Goal: Task Accomplishment & Management: Use online tool/utility

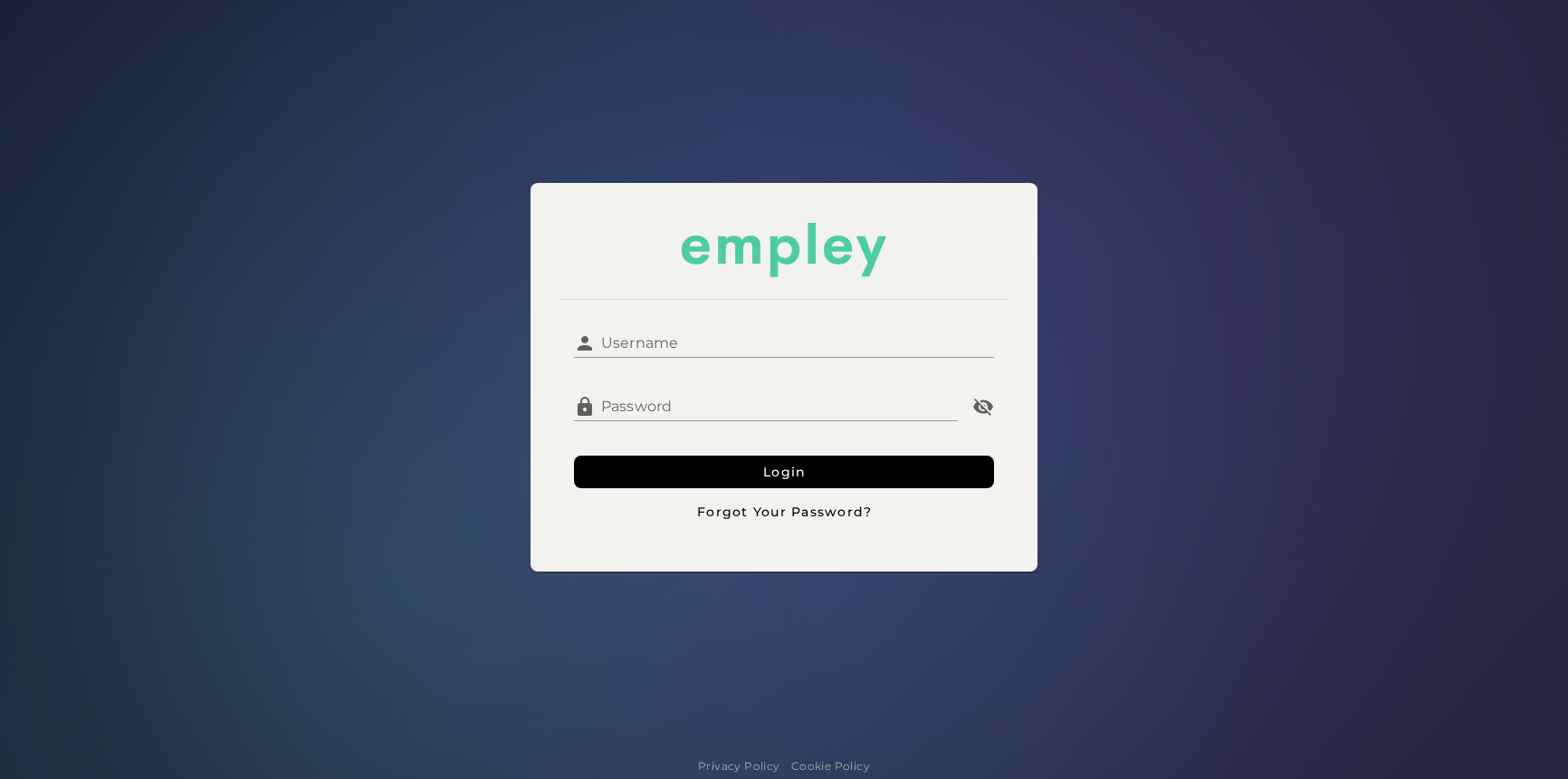
click at [710, 328] on input "Username" at bounding box center [795, 335] width 398 height 43
type input "*********"
click at [574, 455] on button "Login" at bounding box center [784, 471] width 420 height 33
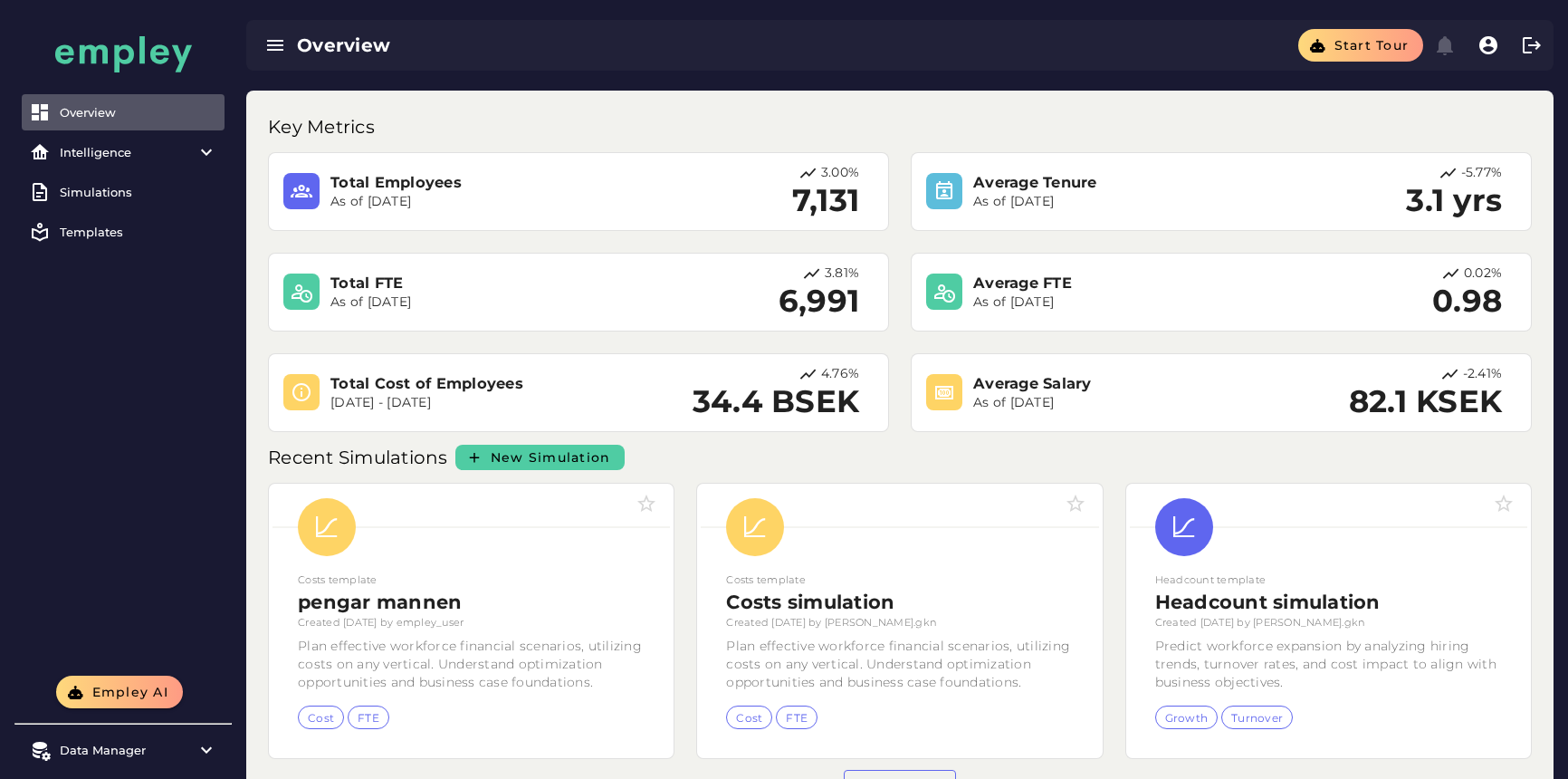
click at [372, 177] on h3 "Total Employees" at bounding box center [478, 183] width 295 height 21
click at [161, 151] on div "Intelligence" at bounding box center [123, 151] width 126 height 14
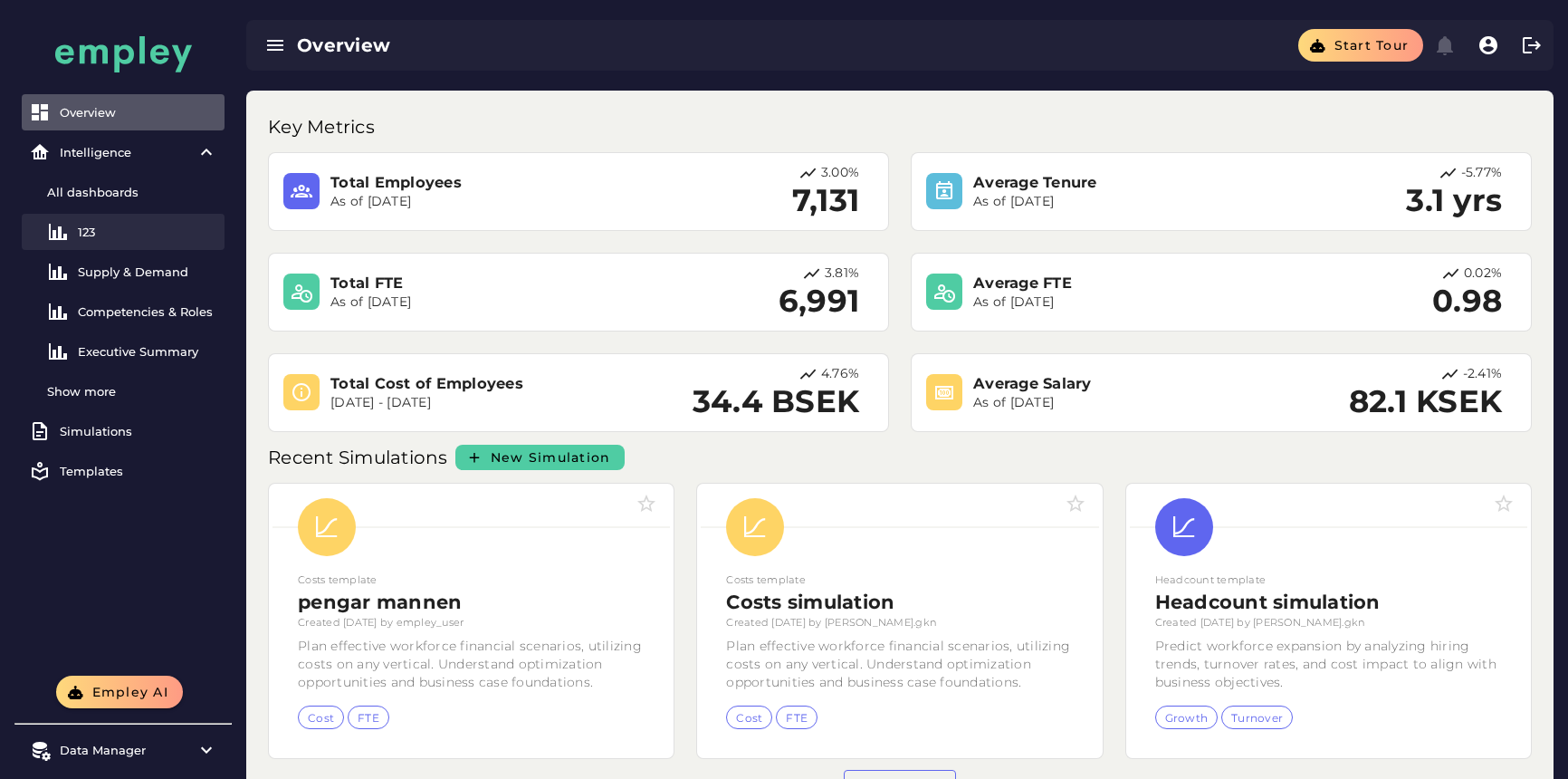
click at [143, 234] on div "123" at bounding box center [148, 231] width 140 height 14
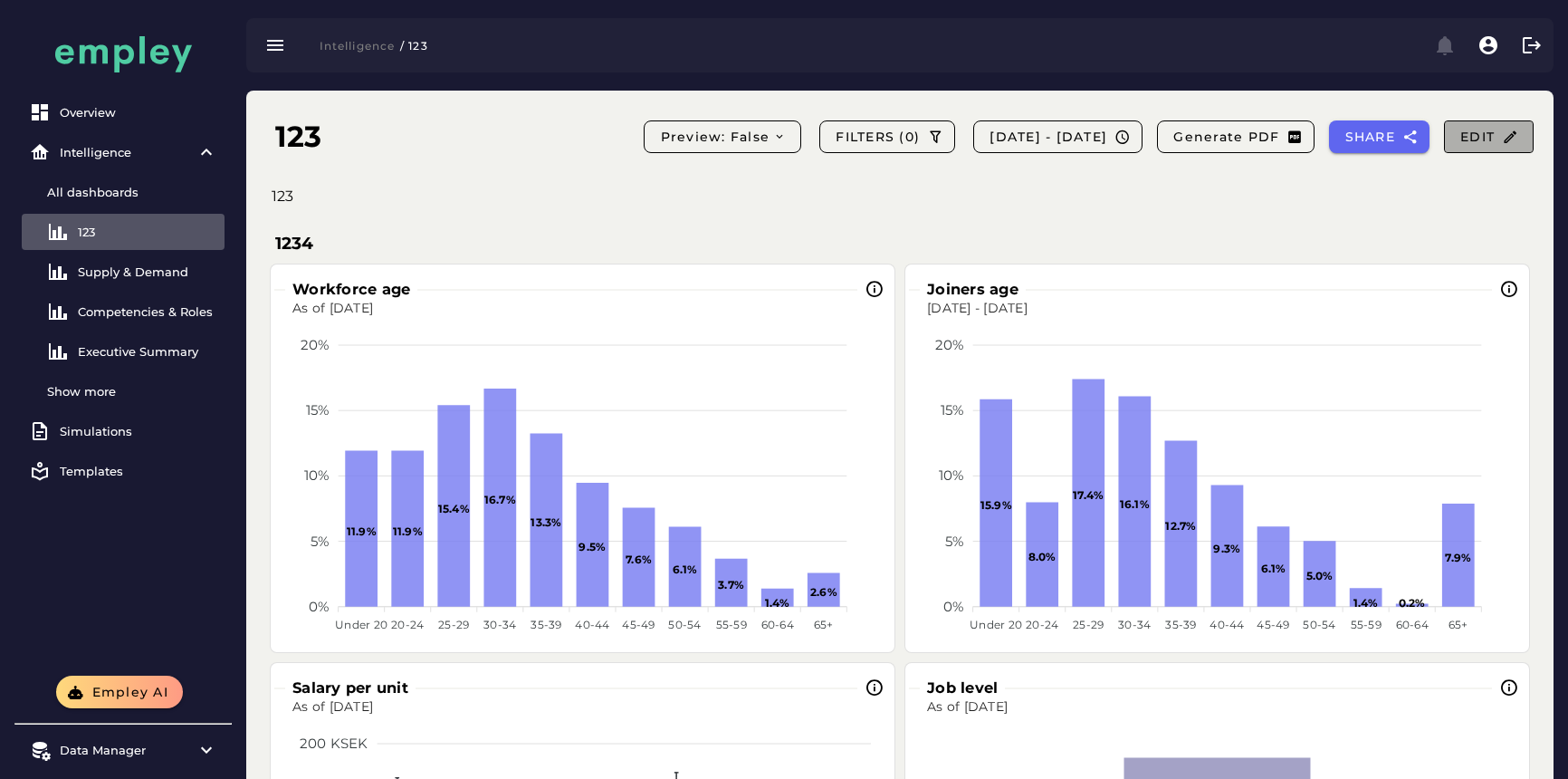
click at [1470, 134] on span "Edit" at bounding box center [1488, 136] width 58 height 16
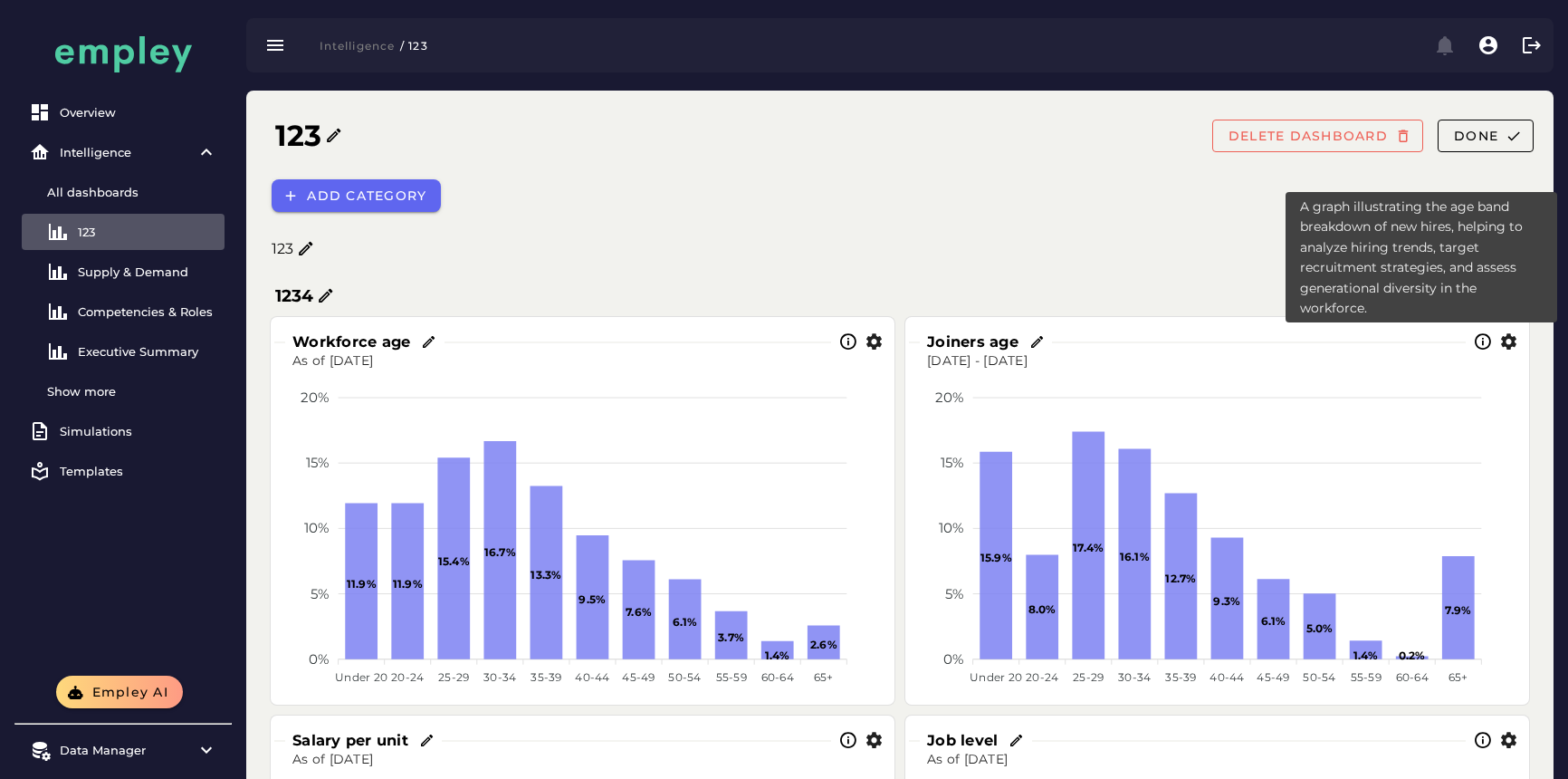
click at [1485, 341] on icon at bounding box center [1482, 342] width 19 height 19
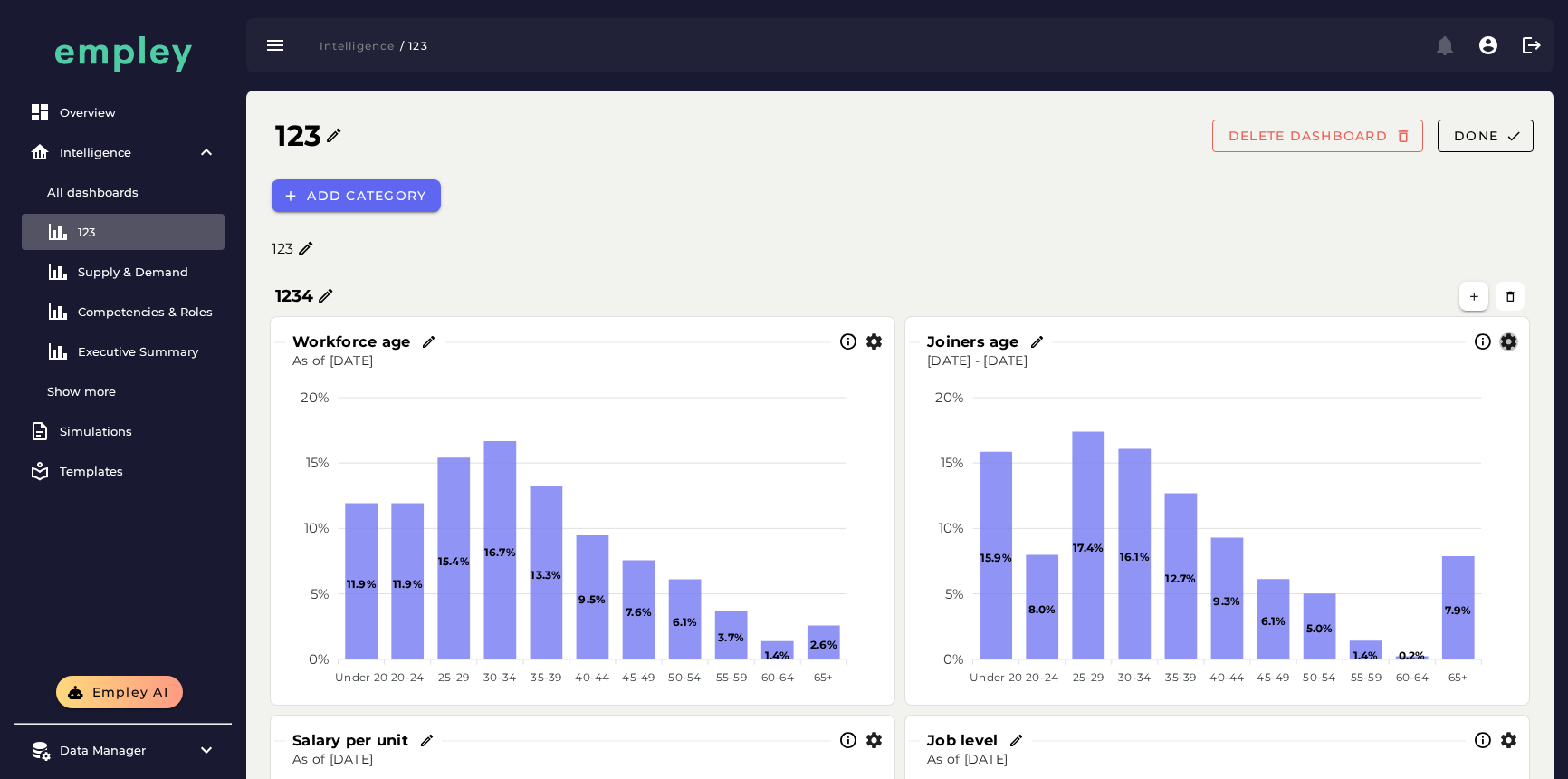
click at [1509, 342] on icon "button" at bounding box center [1509, 342] width 19 height 19
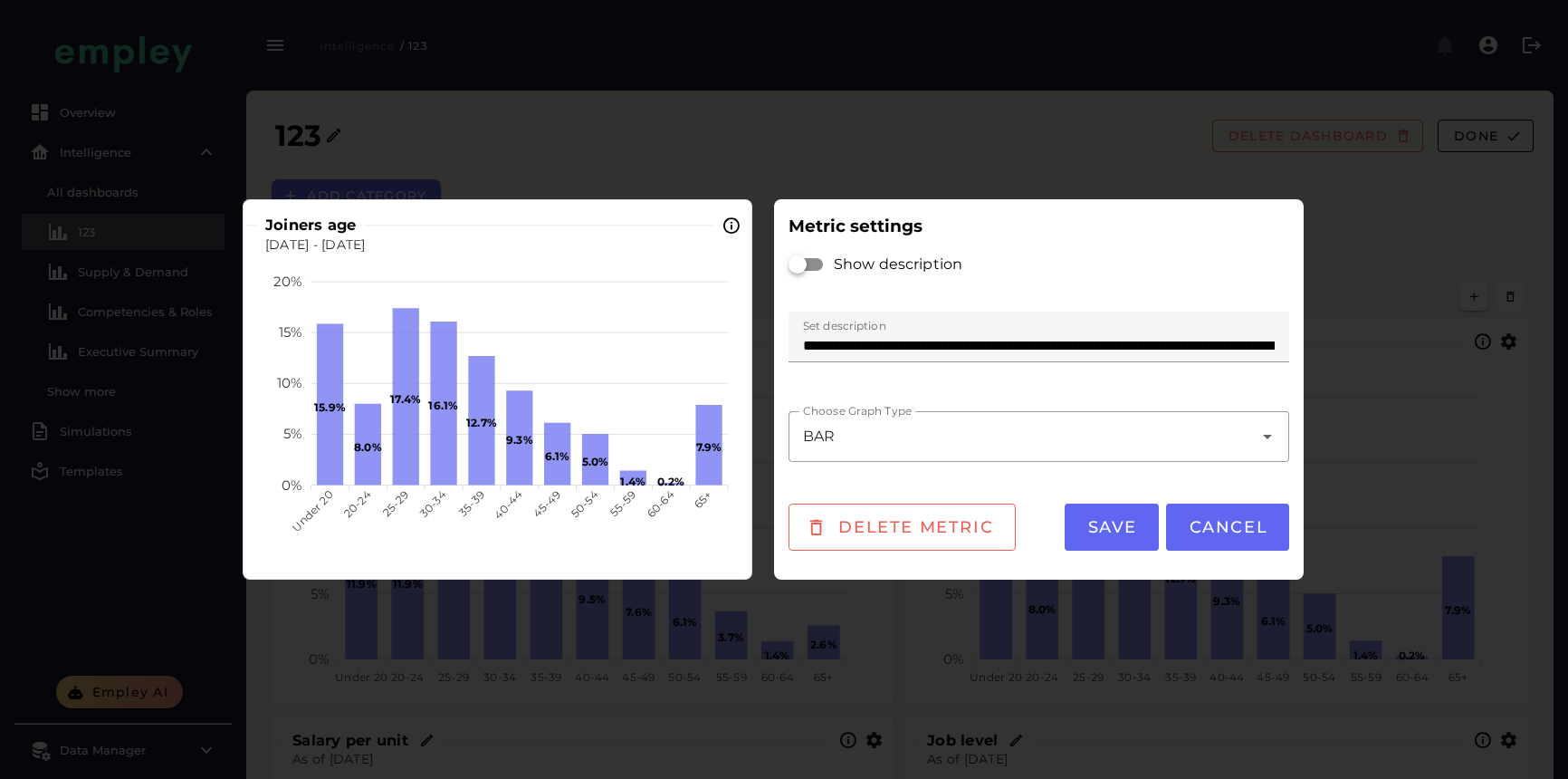
click at [1435, 360] on div at bounding box center [784, 389] width 1568 height 779
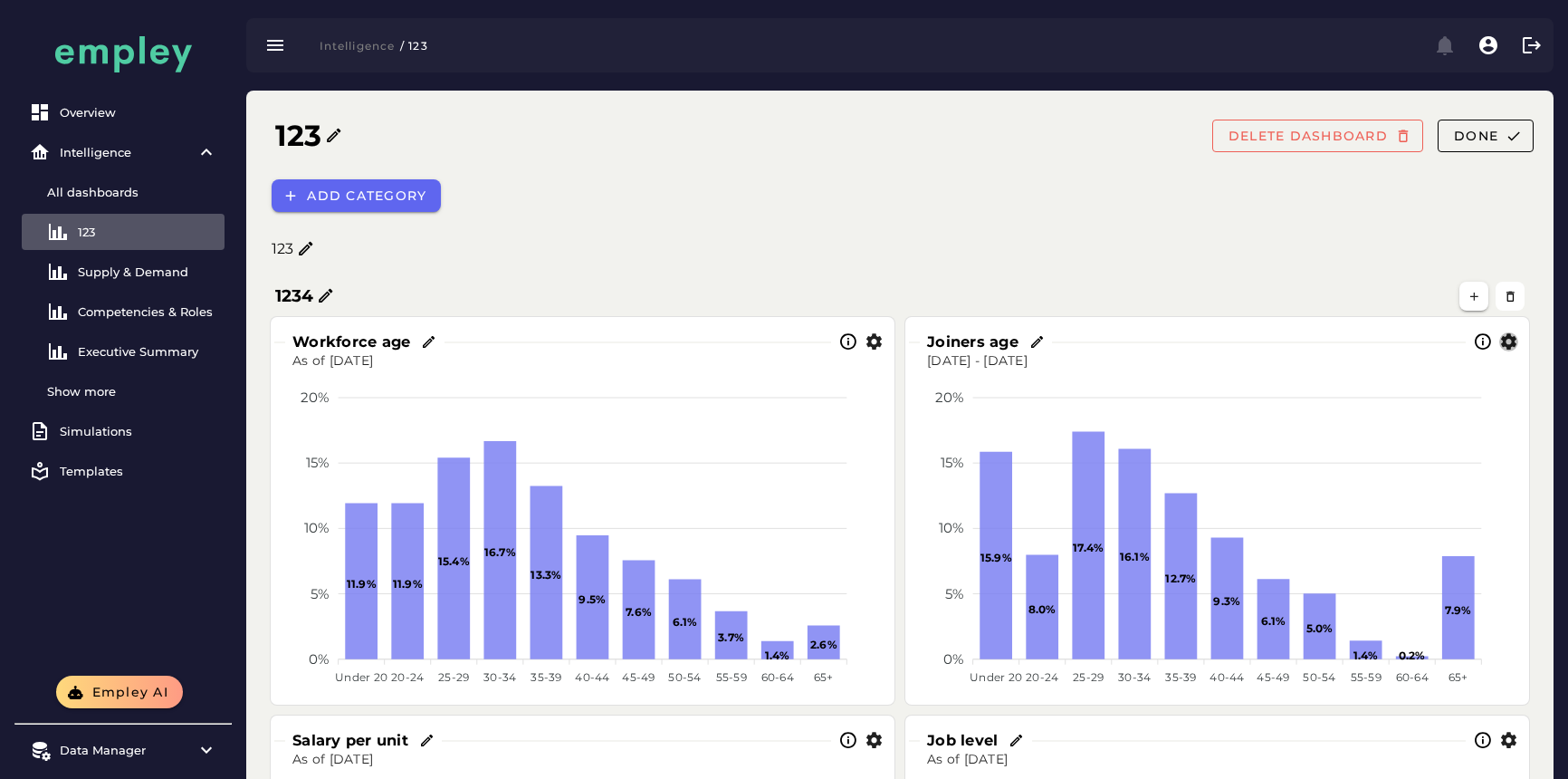
click at [1506, 344] on icon "button" at bounding box center [1509, 342] width 19 height 19
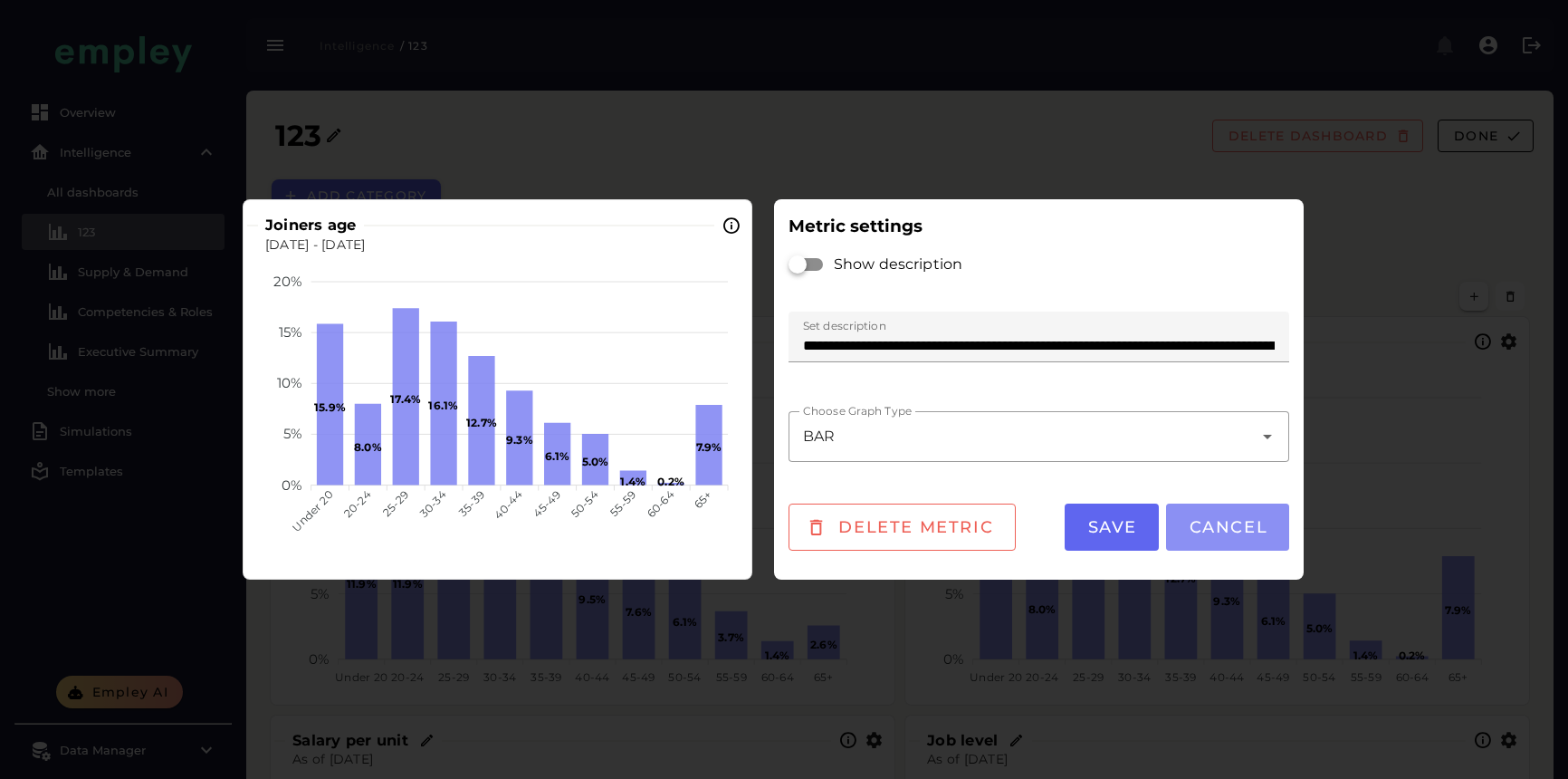
click at [1229, 524] on span "Cancel" at bounding box center [1227, 527] width 80 height 20
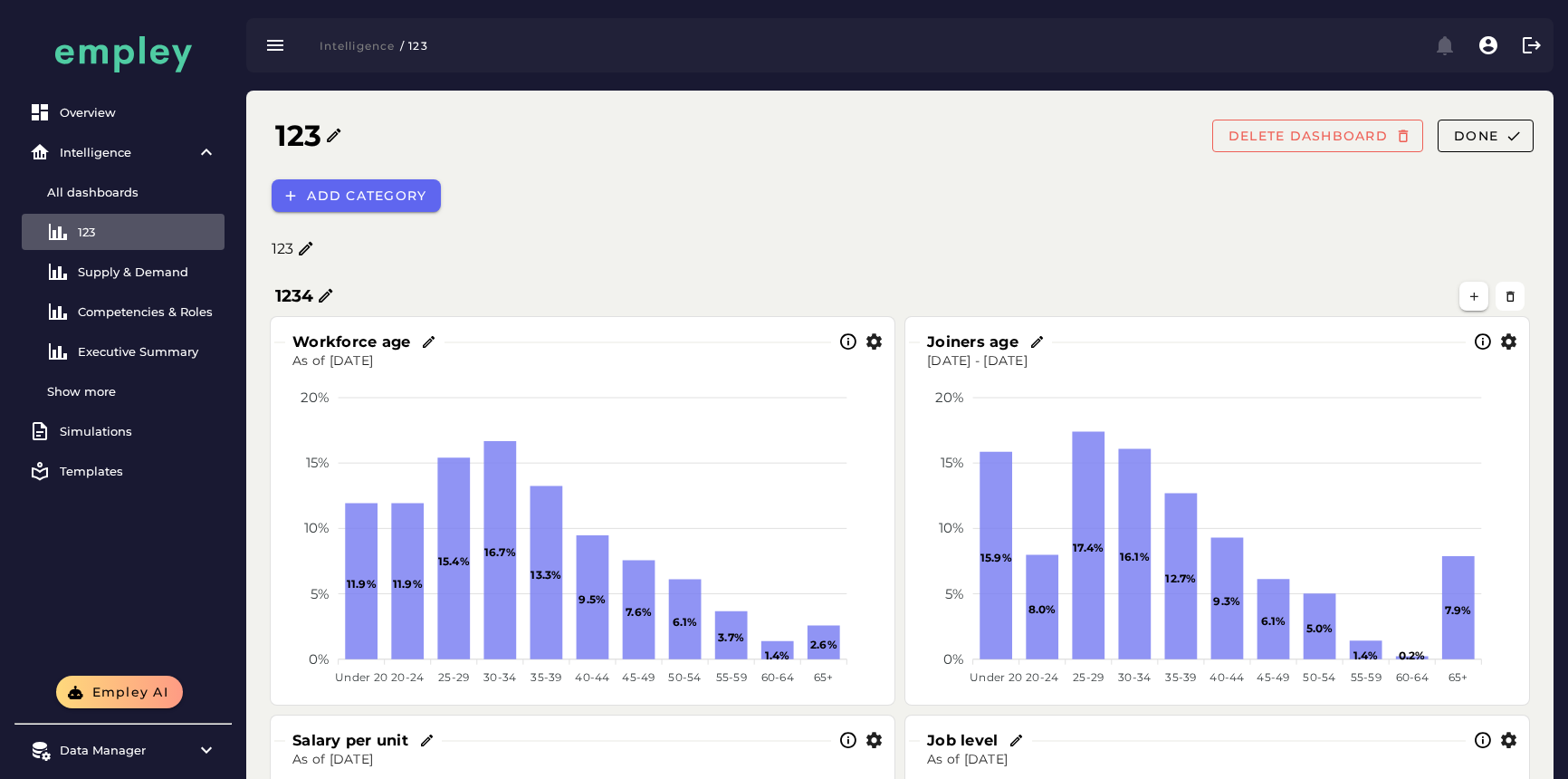
click at [1315, 250] on div "123" at bounding box center [914, 249] width 1285 height 22
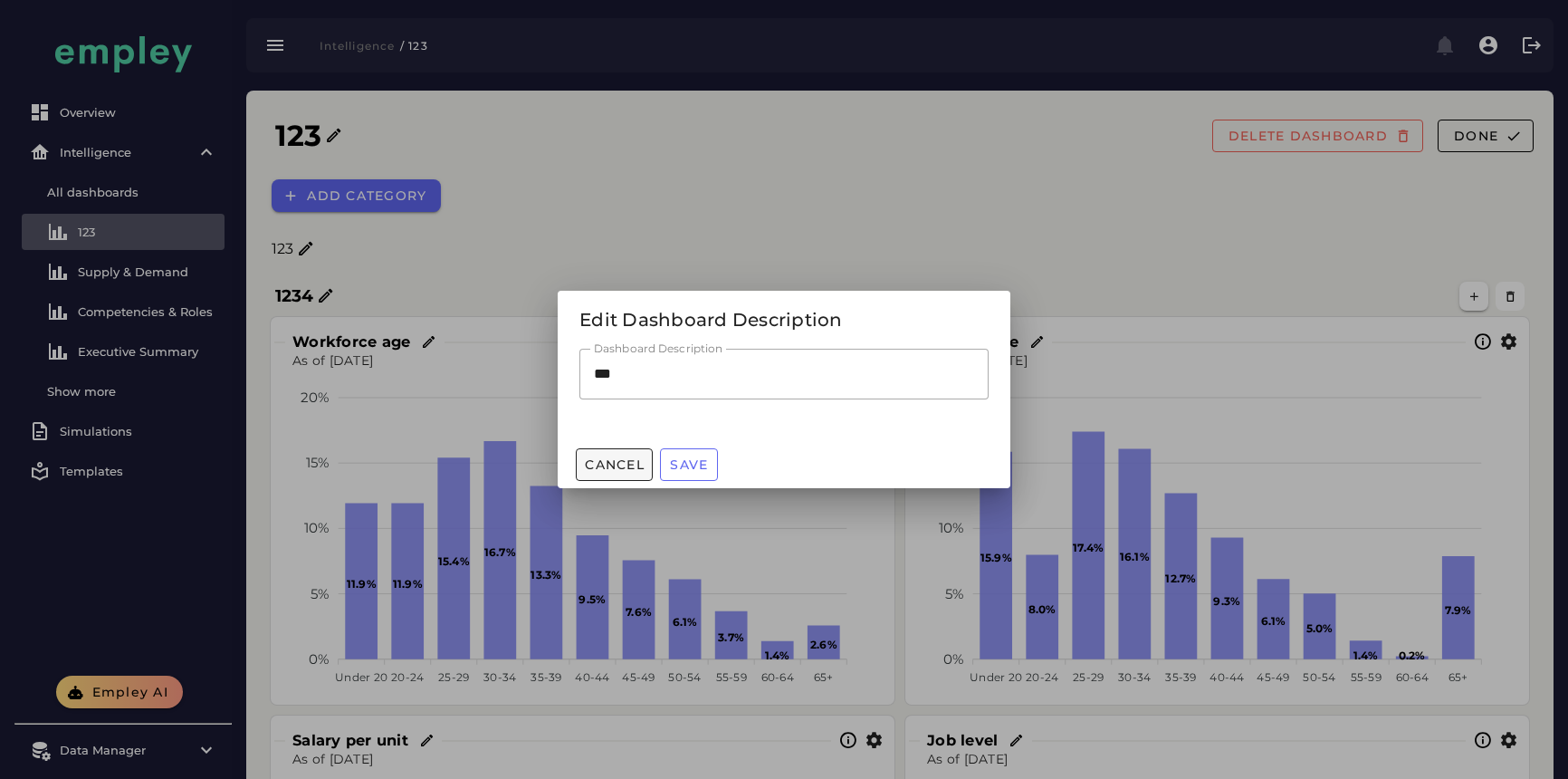
click at [624, 466] on span "Cancel" at bounding box center [613, 464] width 60 height 16
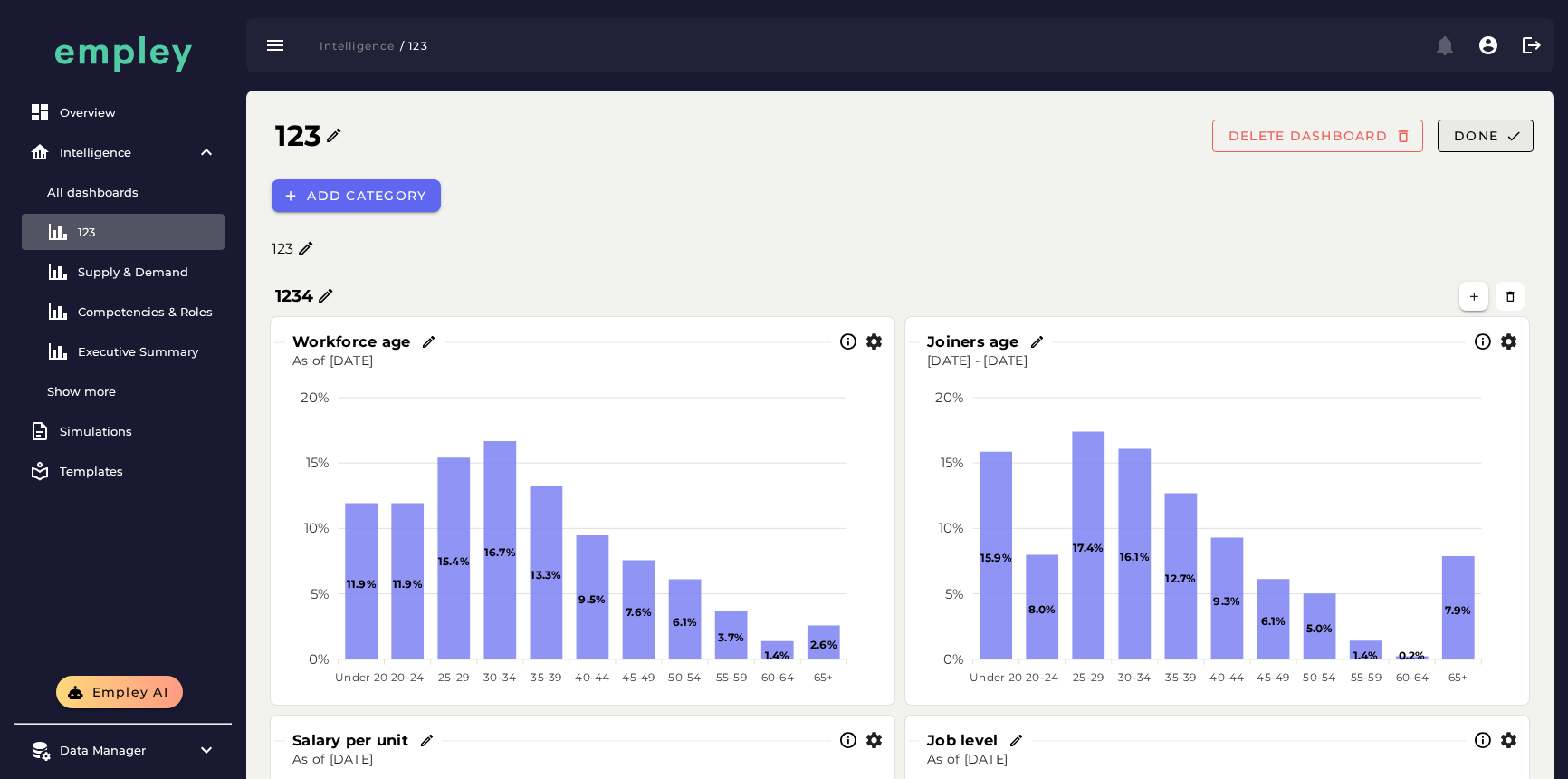
click at [1499, 140] on button "Done" at bounding box center [1485, 136] width 96 height 33
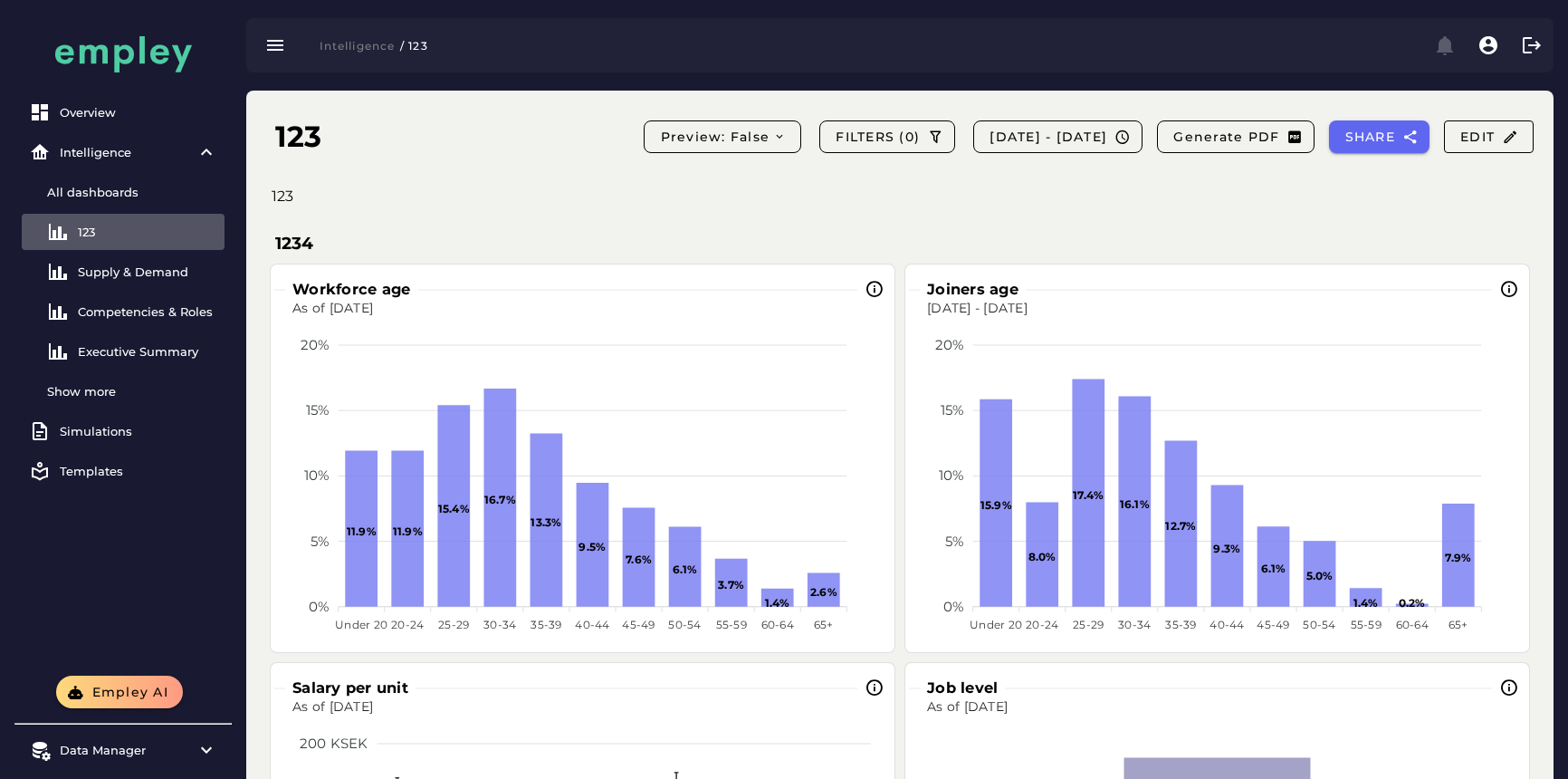
click at [410, 221] on div "1234 Workforce age As of Aug 15, 2025 20% 20% 15% 15% 10% 10% 5% 5% 0% 0% 11.9%…" at bounding box center [899, 689] width 1292 height 956
